Goal: Information Seeking & Learning: Learn about a topic

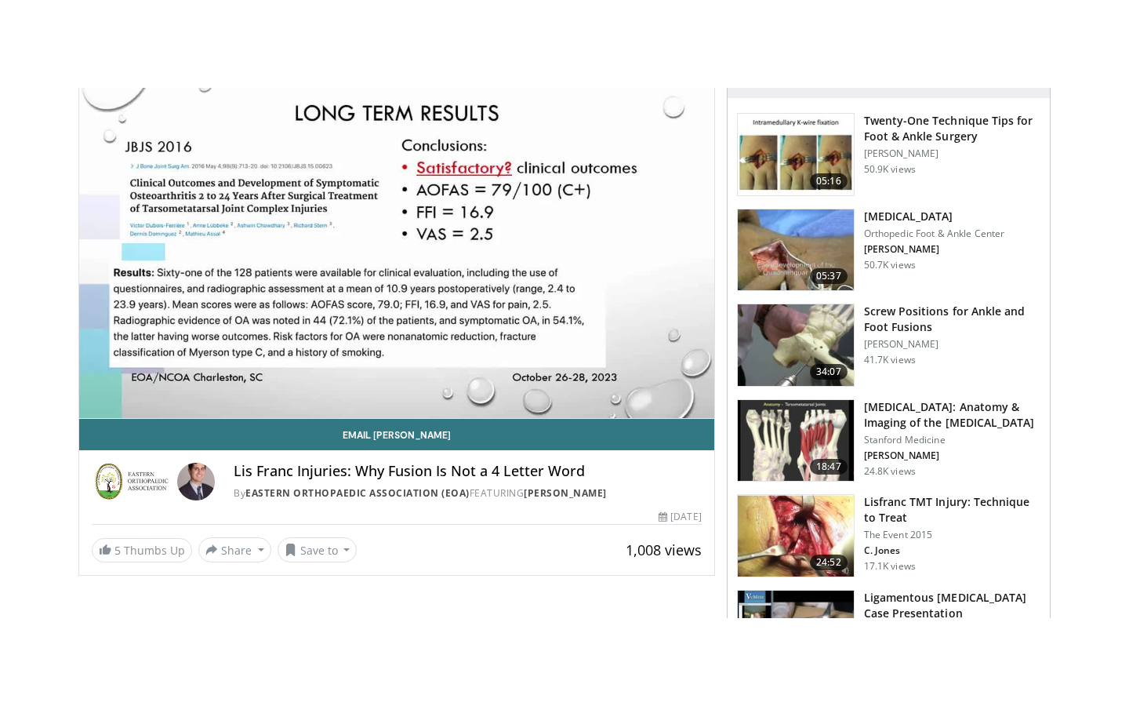
scroll to position [155, 0]
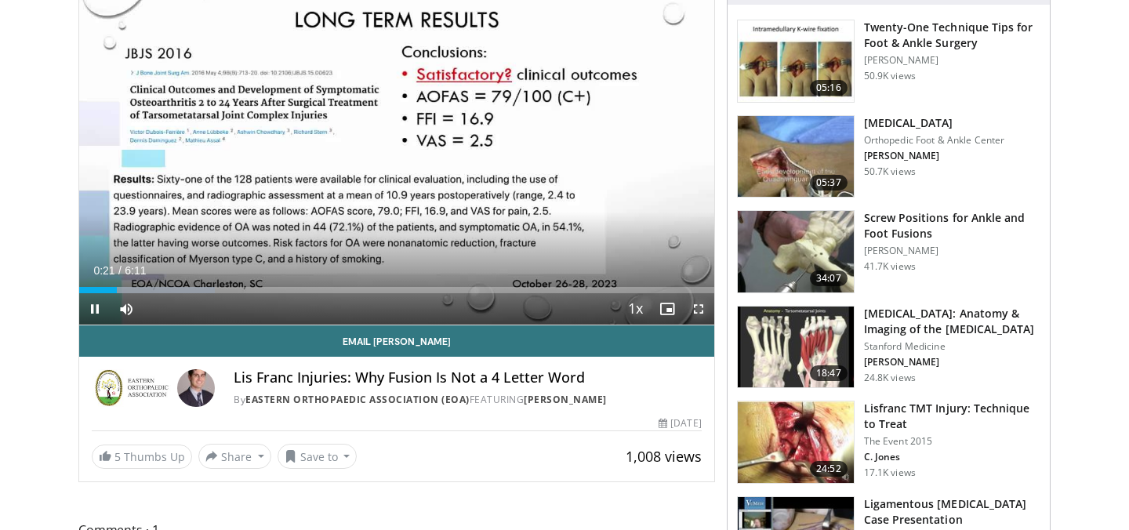
click at [696, 307] on span "Video Player" at bounding box center [698, 308] width 31 height 31
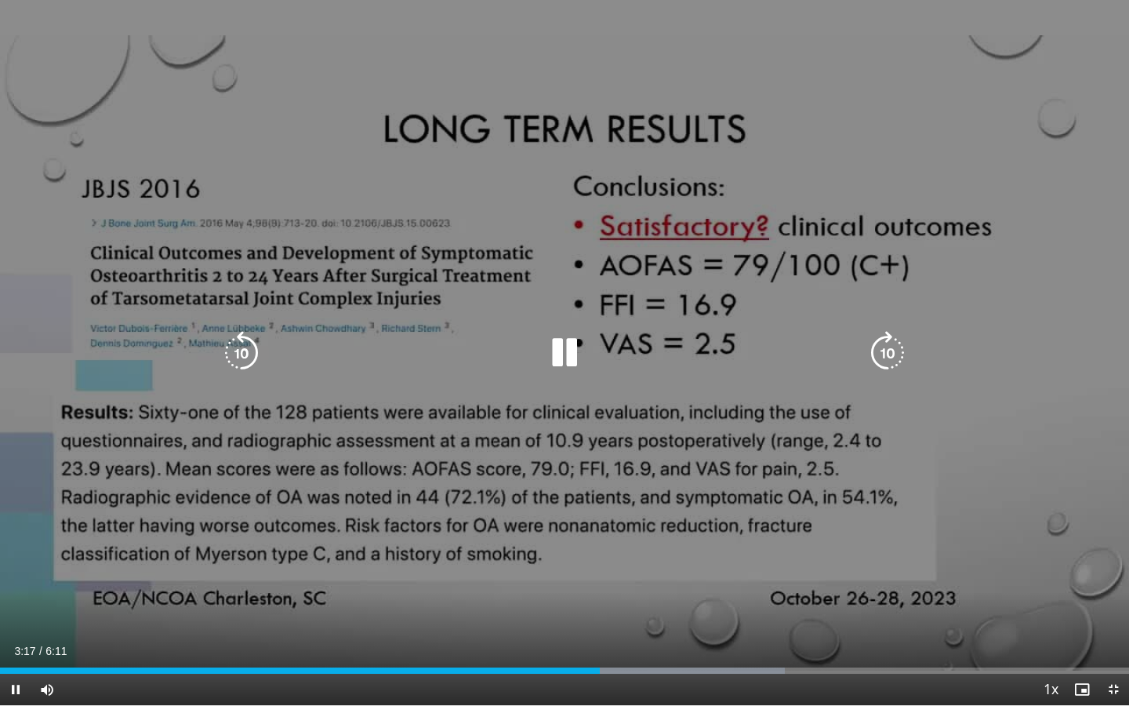
click at [569, 344] on icon "Video Player" at bounding box center [565, 353] width 44 height 44
click at [556, 361] on icon "Video Player" at bounding box center [565, 353] width 44 height 44
click at [604, 207] on div "10 seconds Tap to unmute" at bounding box center [564, 352] width 1129 height 705
click at [582, 288] on div "10 seconds Tap to unmute" at bounding box center [564, 352] width 1129 height 705
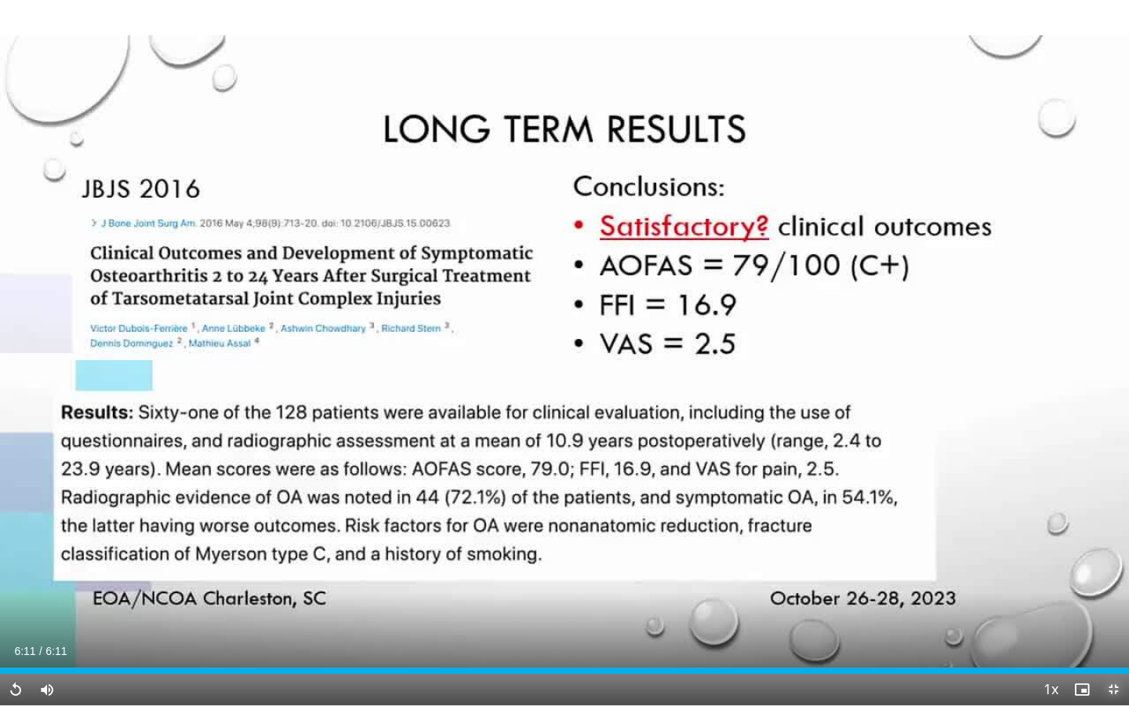
click at [1118, 529] on span "Video Player" at bounding box center [1113, 689] width 31 height 31
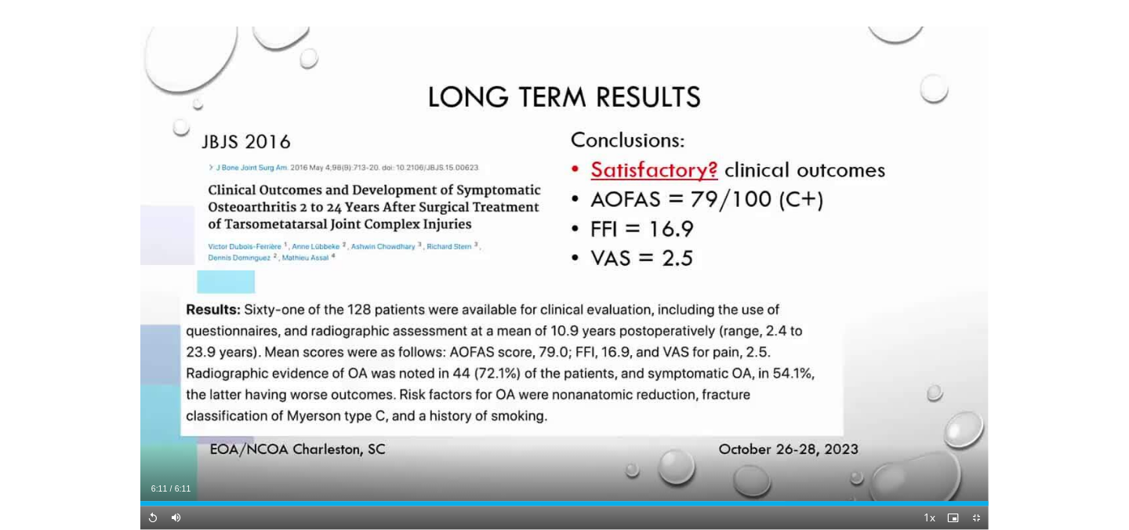
scroll to position [513, 0]
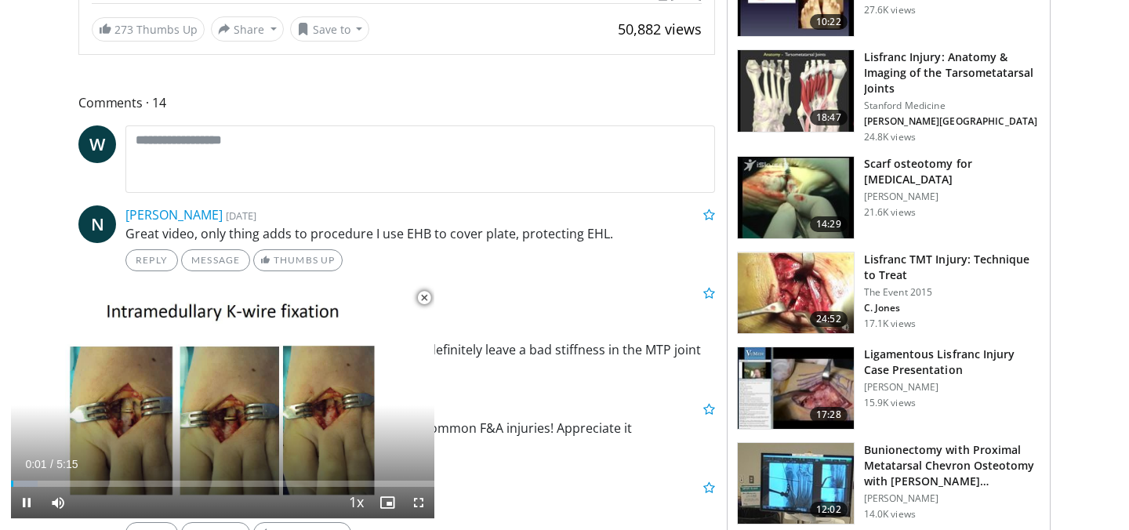
scroll to position [619, 0]
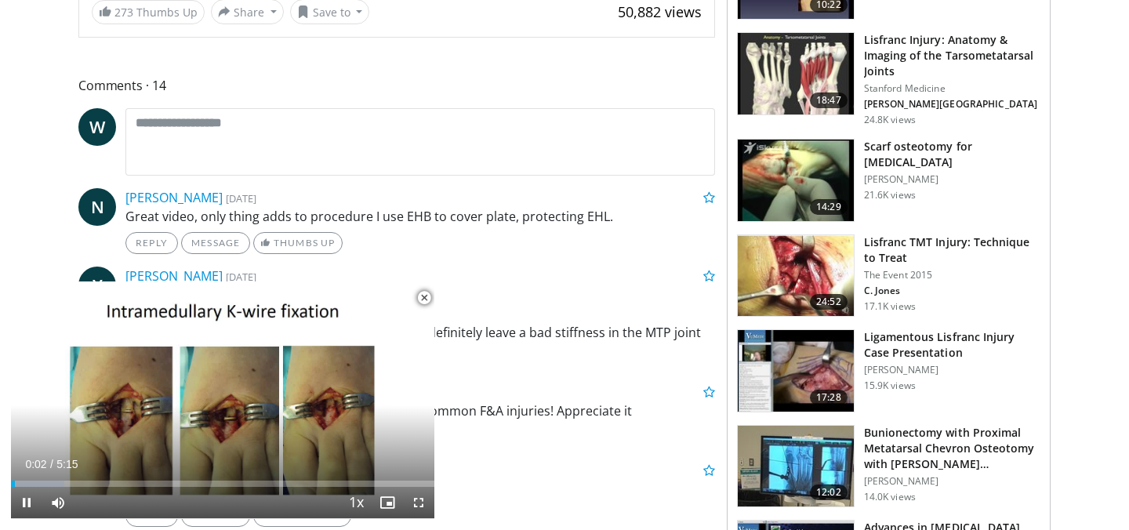
click at [791, 375] on img at bounding box center [796, 371] width 116 height 82
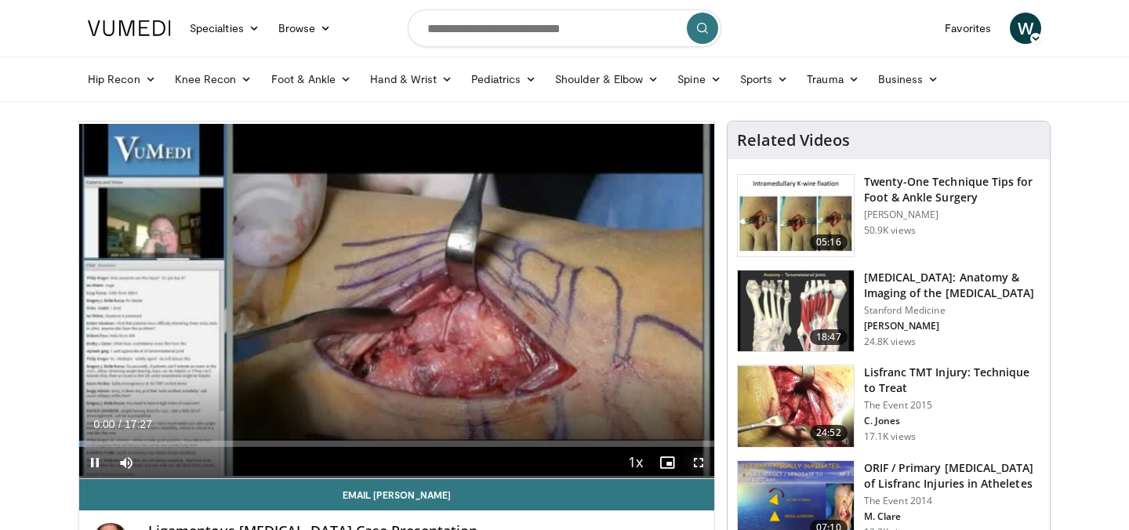
click at [697, 465] on span "Video Player" at bounding box center [698, 462] width 31 height 31
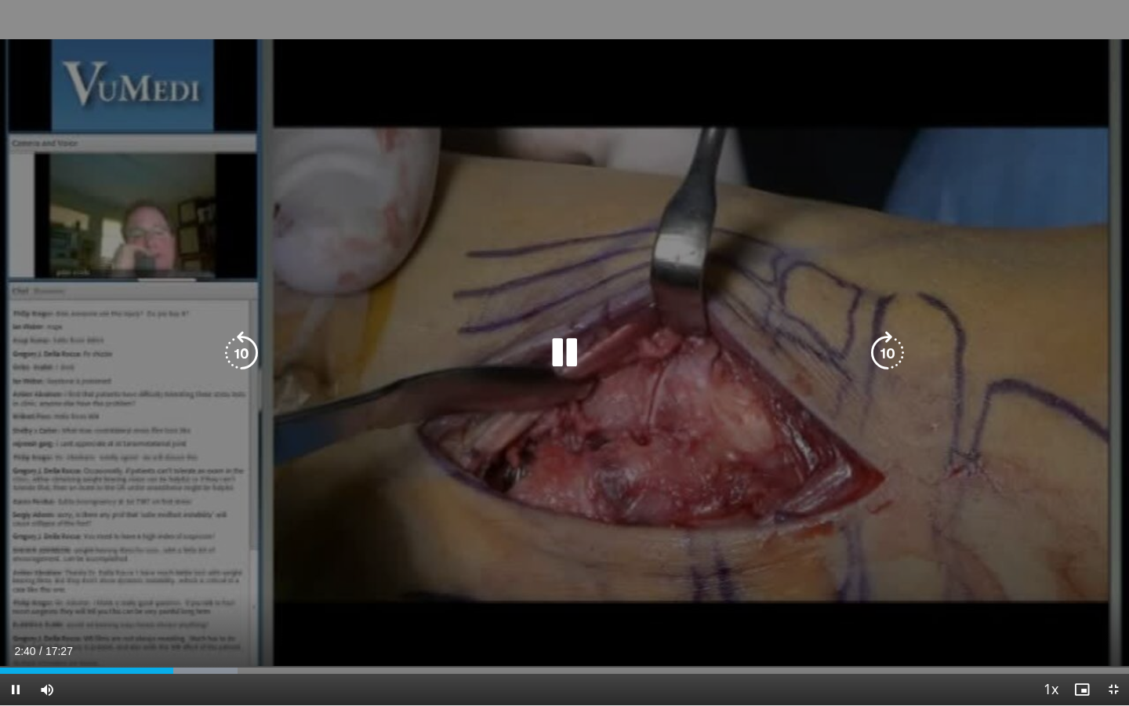
click at [479, 423] on div "20 seconds Tap to unmute" at bounding box center [564, 352] width 1129 height 705
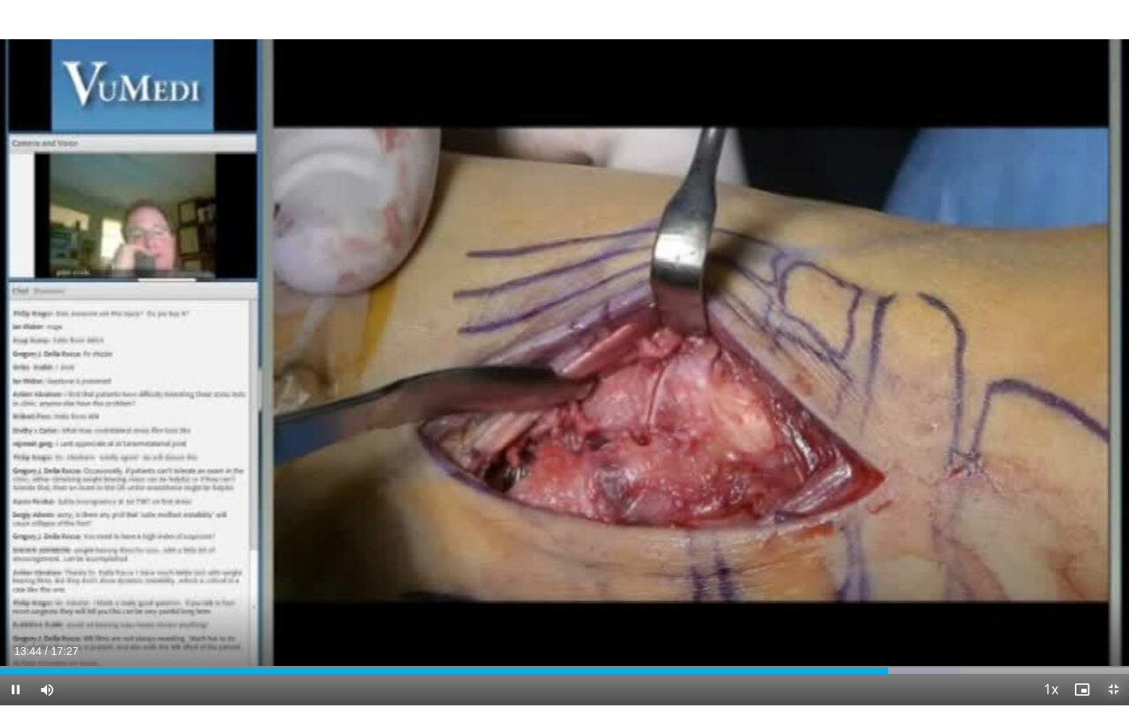
click at [1120, 529] on span "Video Player" at bounding box center [1113, 689] width 31 height 31
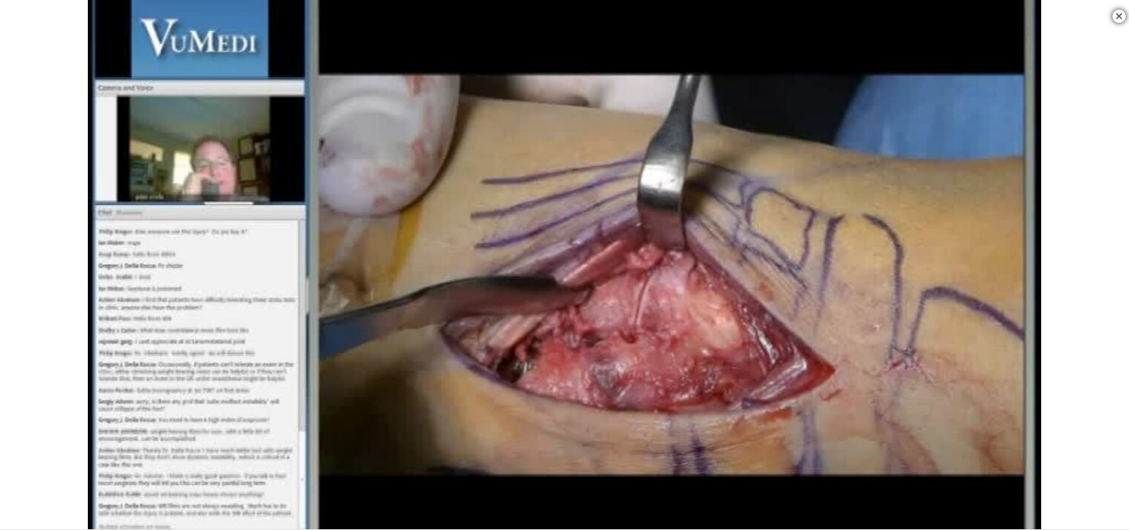
scroll to position [209, 0]
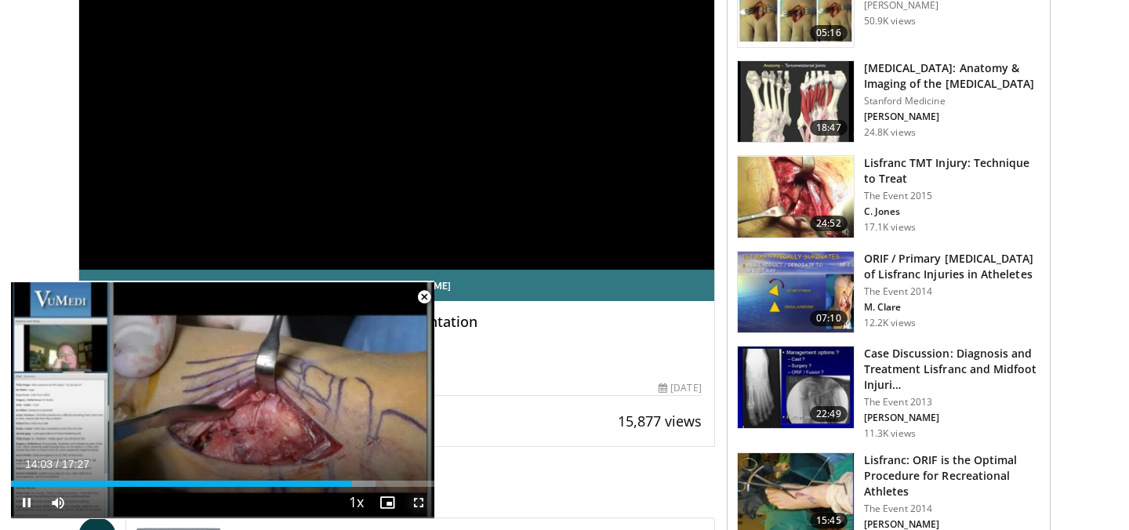
click at [424, 500] on span "Video Player" at bounding box center [418, 502] width 31 height 31
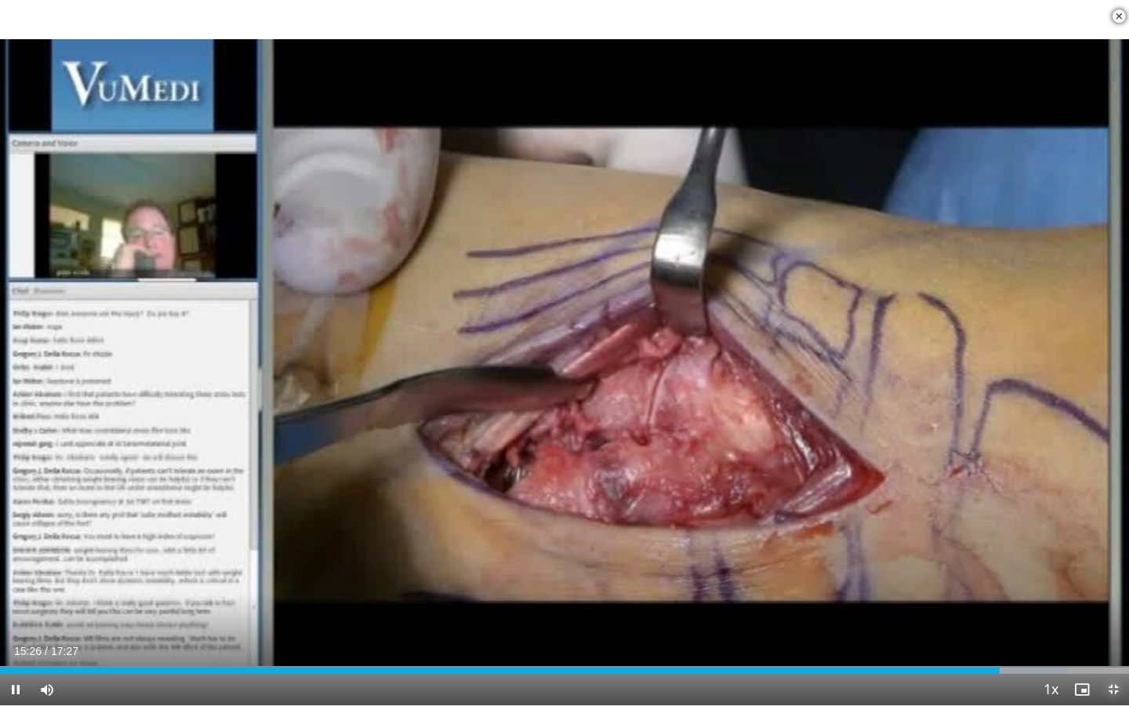
click at [1108, 529] on span "Video Player" at bounding box center [1113, 689] width 31 height 31
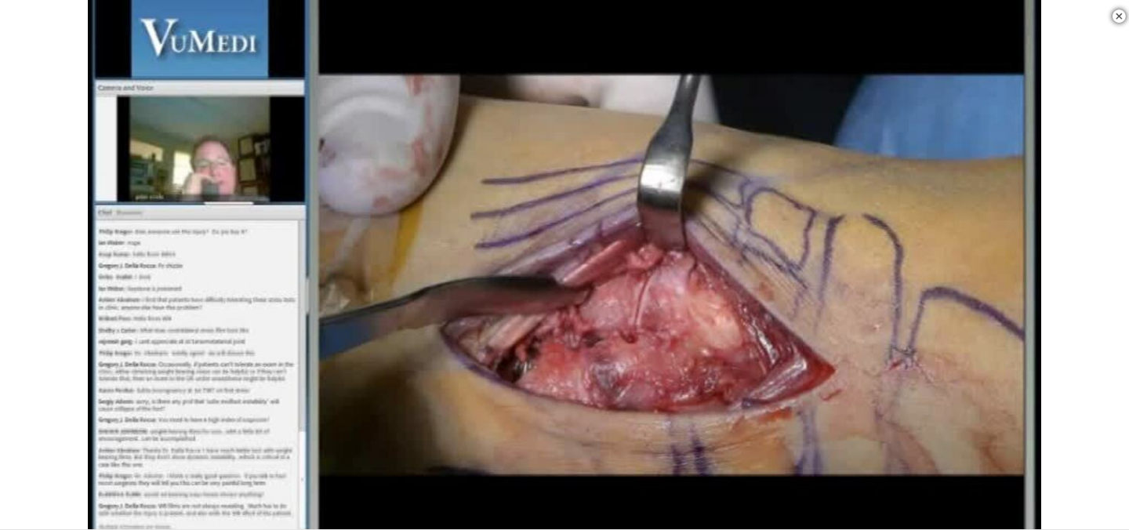
scroll to position [249, 0]
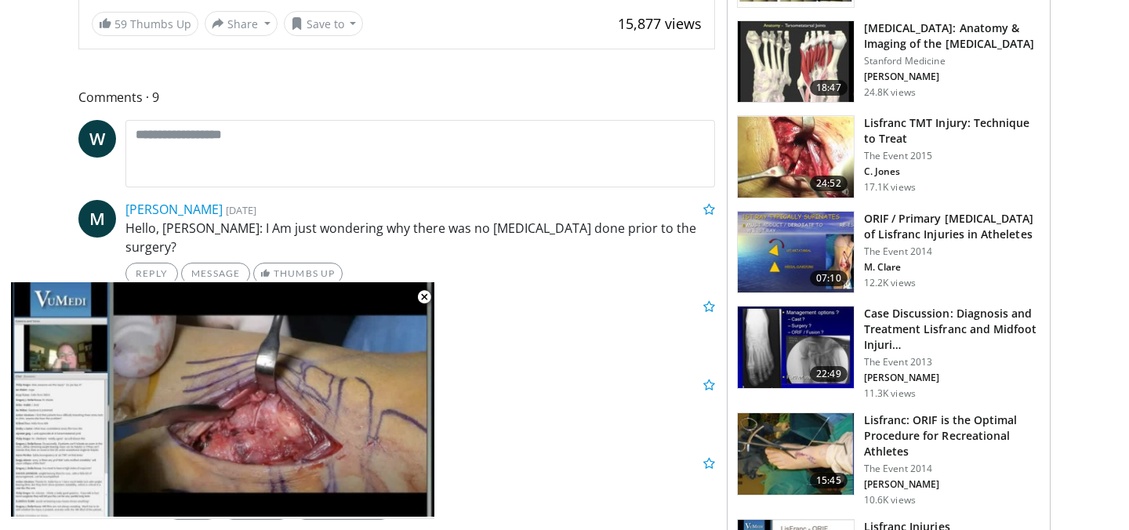
click at [778, 272] on img at bounding box center [796, 253] width 116 height 82
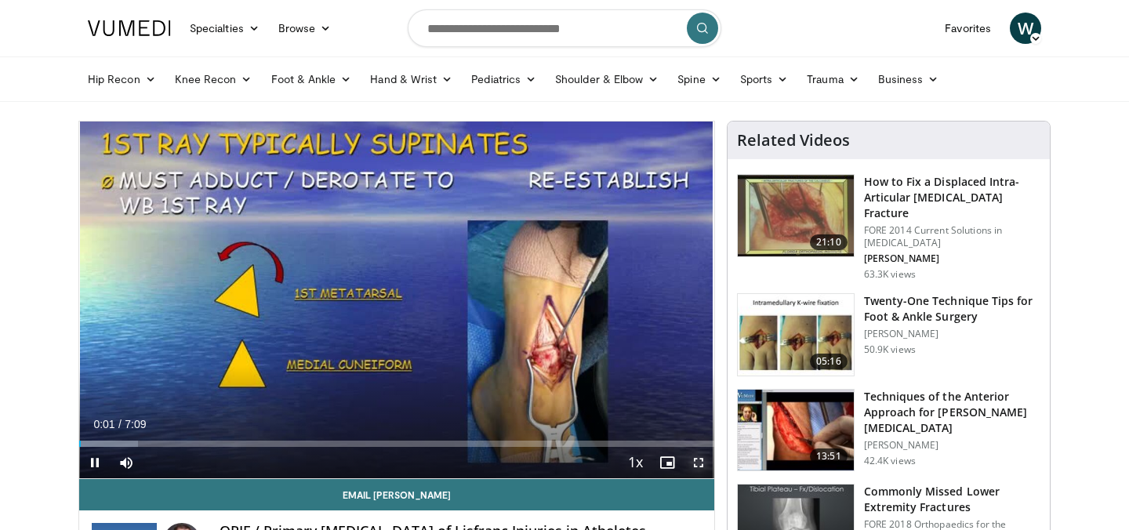
click at [703, 463] on span "Video Player" at bounding box center [698, 462] width 31 height 31
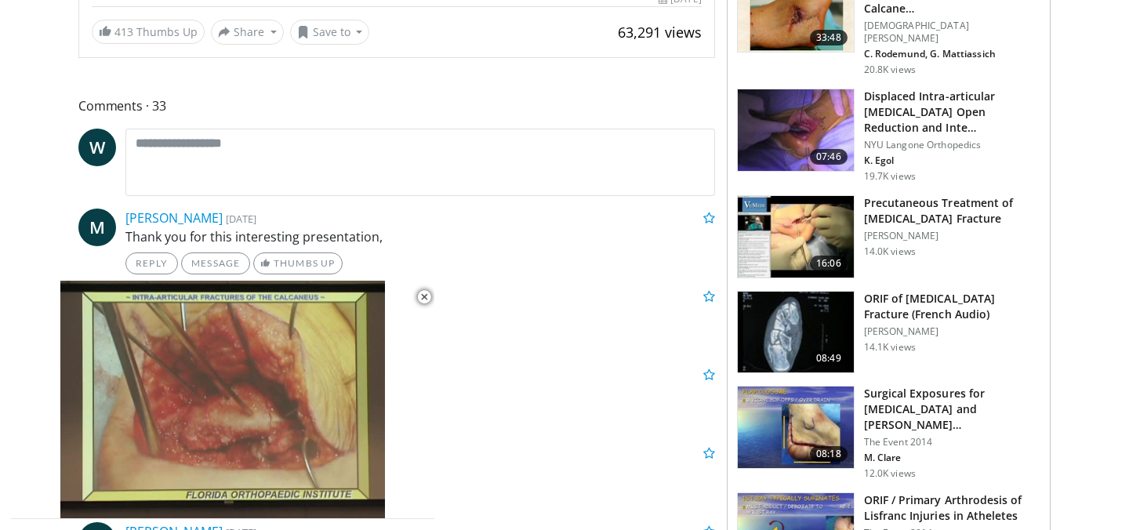
scroll to position [596, 0]
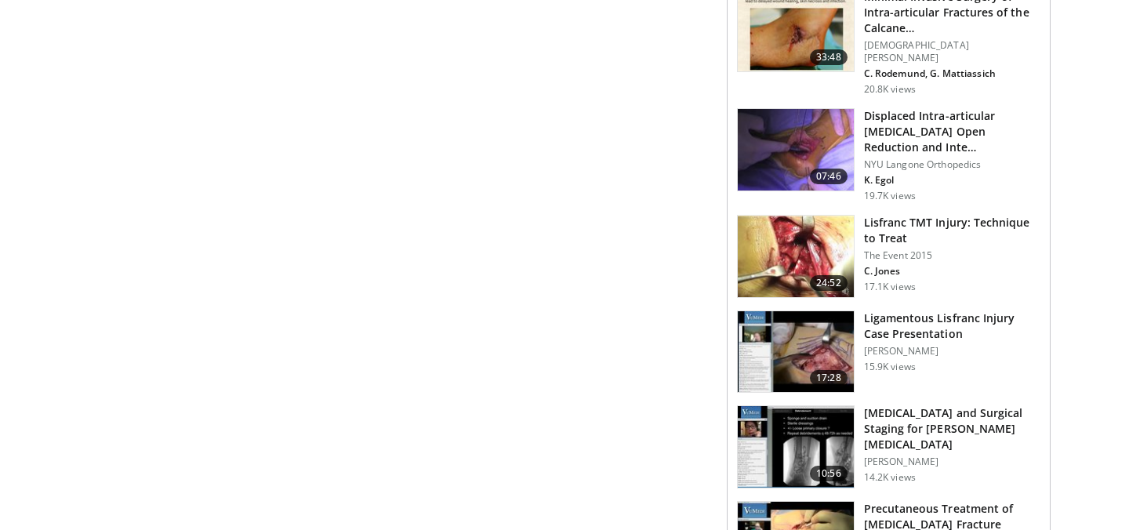
scroll to position [1158, 0]
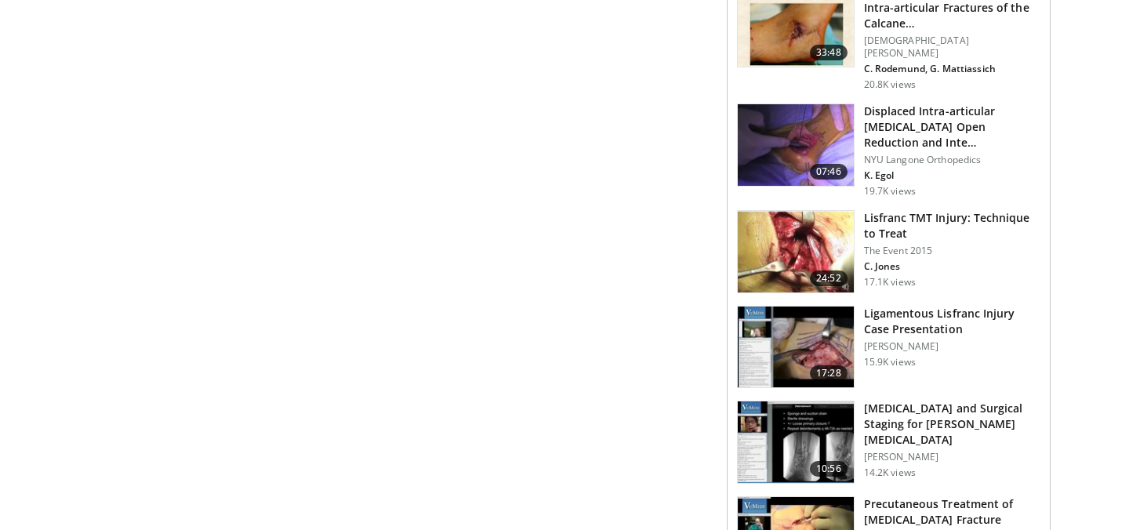
click at [805, 214] on img at bounding box center [796, 252] width 116 height 82
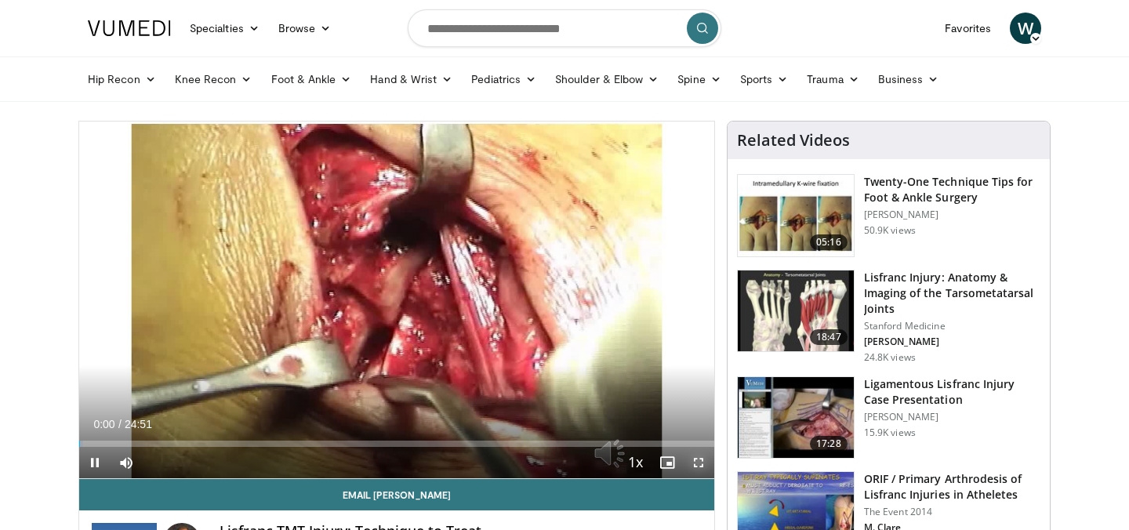
click at [693, 463] on span "Video Player" at bounding box center [698, 462] width 31 height 31
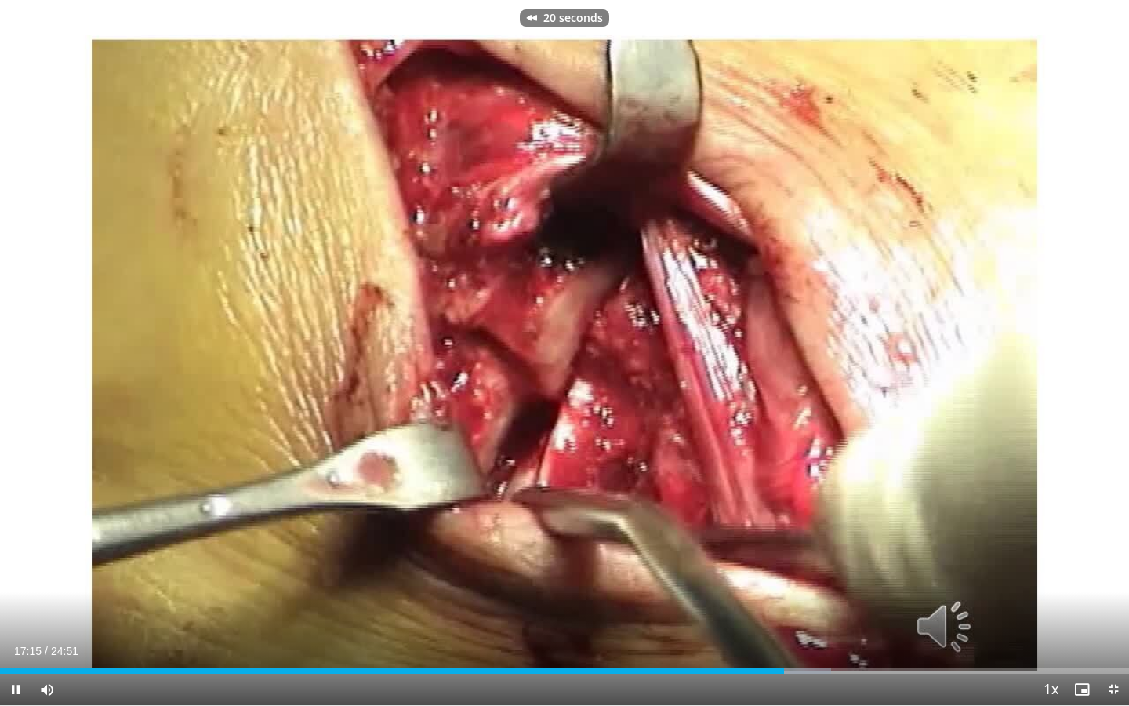
click at [431, 529] on div "Current Time 17:15 / Duration 24:51 Pause Skip Backward Skip Forward Mute Loade…" at bounding box center [564, 689] width 1129 height 31
click at [373, 529] on div "Current Time 17:17 / Duration 24:51 Pause Skip Backward Skip Forward Mute Loade…" at bounding box center [564, 689] width 1129 height 31
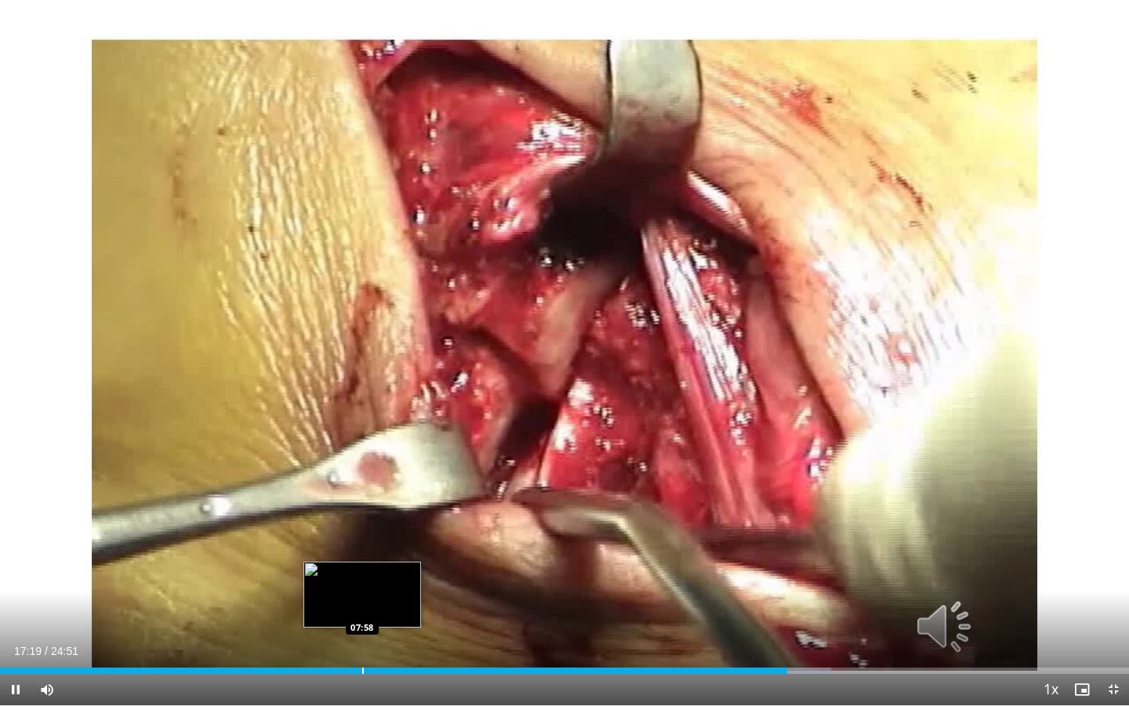
click at [362, 529] on div "Progress Bar" at bounding box center [363, 670] width 2 height 6
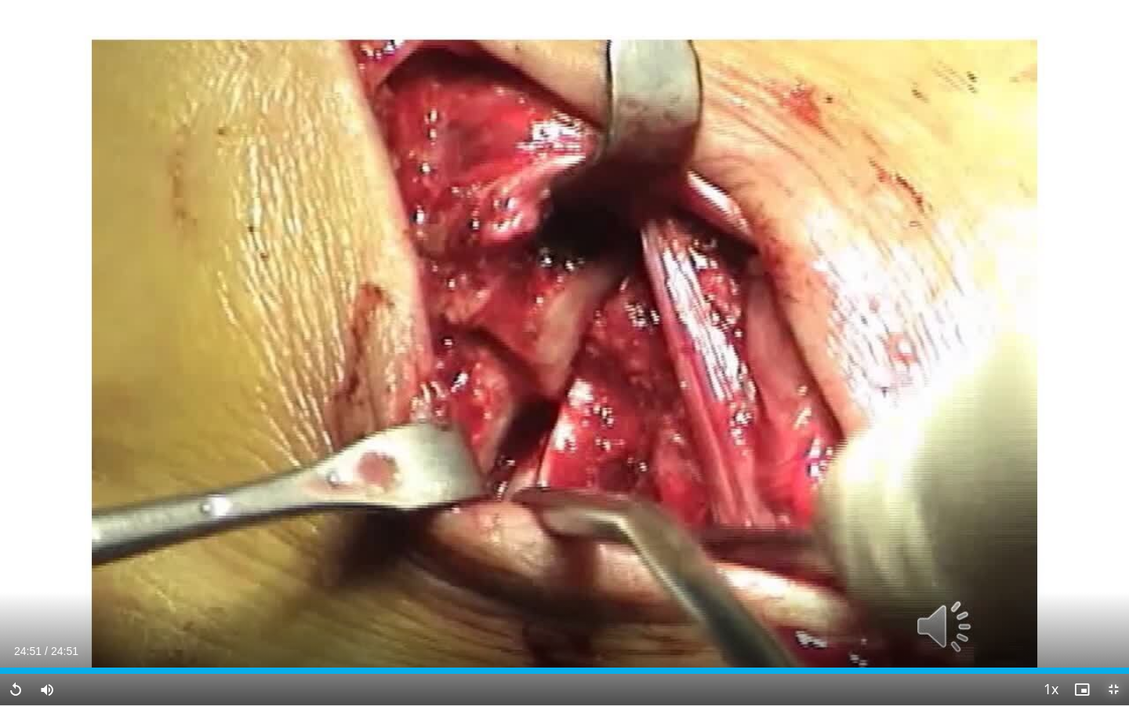
click at [1119, 529] on span "Video Player" at bounding box center [1113, 689] width 31 height 31
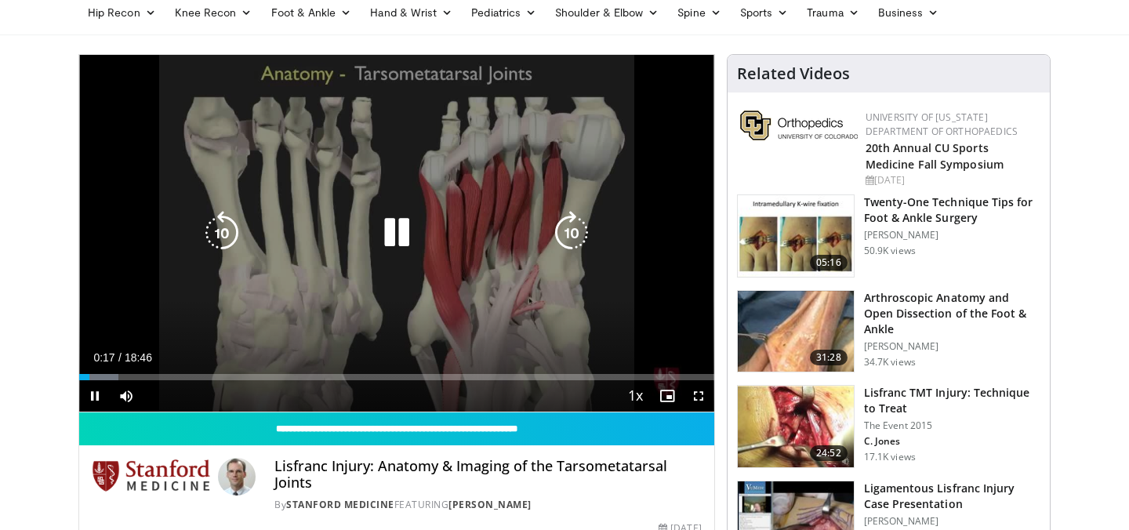
scroll to position [141, 0]
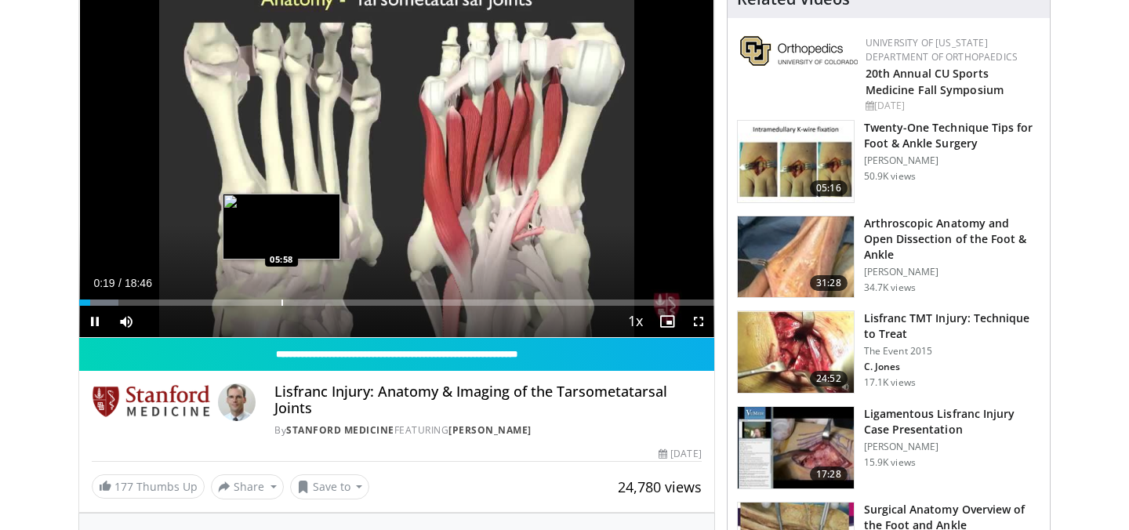
click at [282, 304] on div "Progress Bar" at bounding box center [283, 303] width 2 height 6
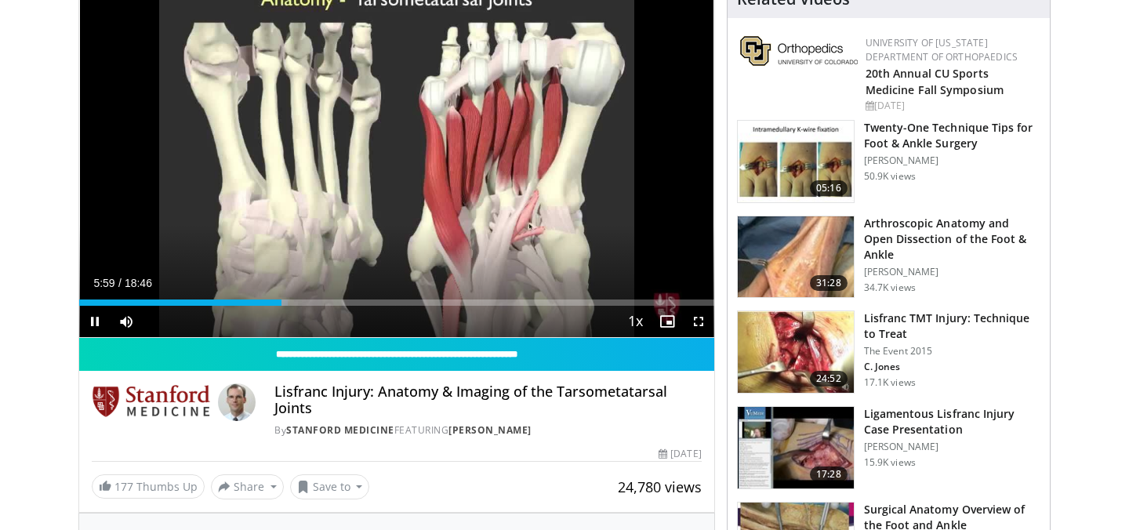
click at [386, 311] on div "Current Time 5:59 / Duration 18:46 Pause Skip Backward Skip Forward Mute Loaded…" at bounding box center [396, 321] width 635 height 31
click at [457, 310] on div "Current Time 6:00 / Duration 18:46 Pause Skip Backward Skip Forward Mute Loaded…" at bounding box center [396, 321] width 635 height 31
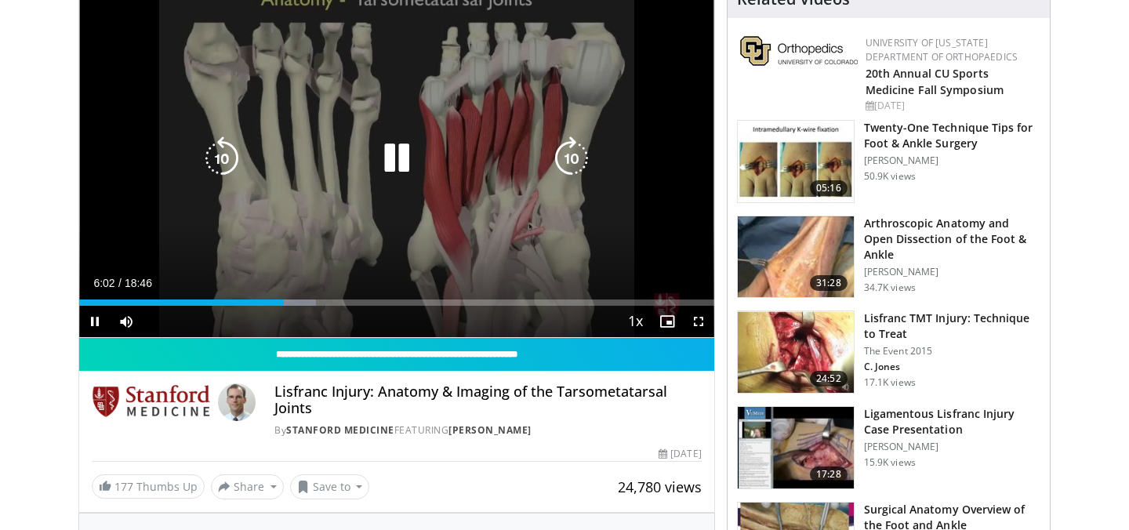
click at [402, 155] on icon "Video Player" at bounding box center [397, 158] width 44 height 44
